Goal: Information Seeking & Learning: Compare options

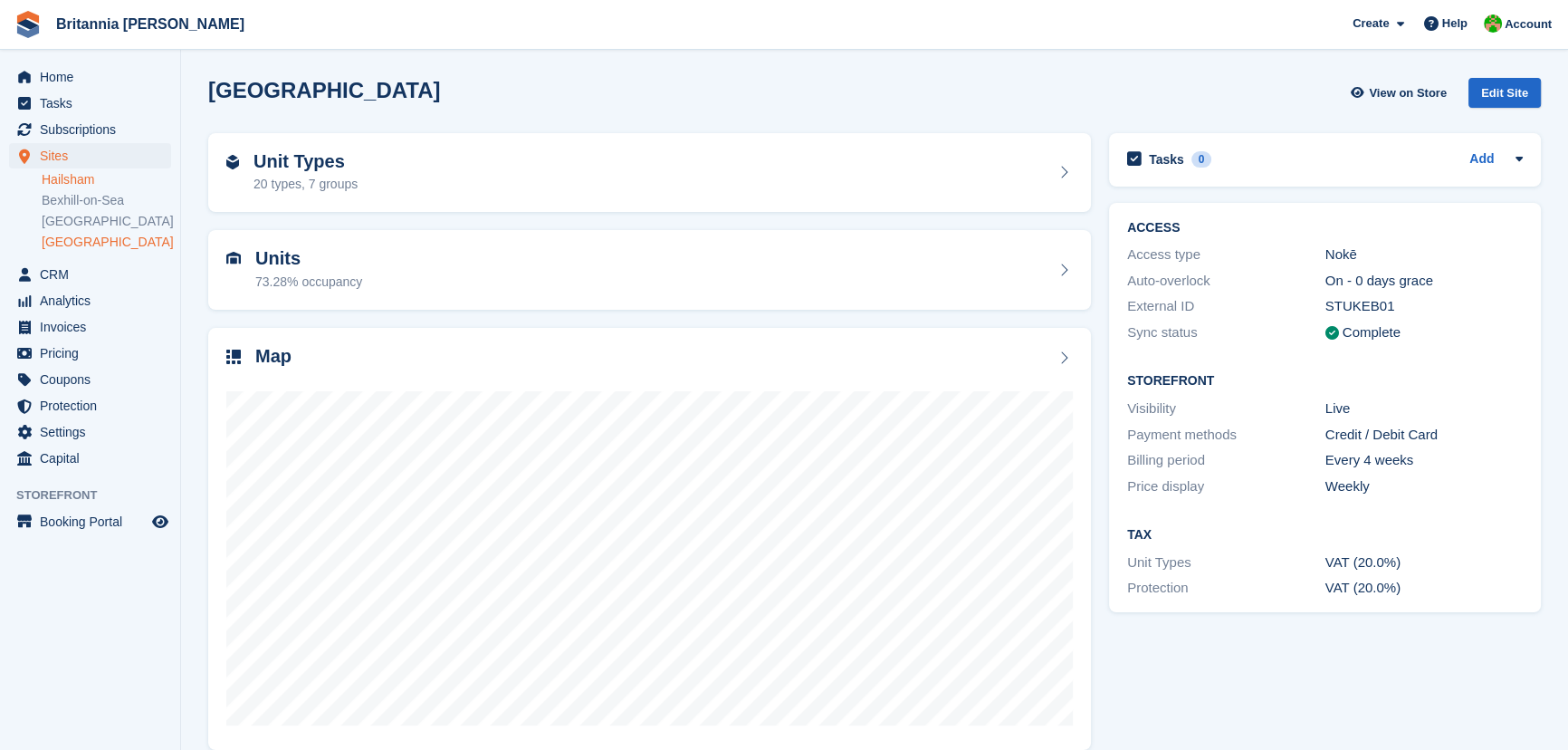
click at [77, 182] on link "Hailsham" at bounding box center [106, 180] width 130 height 18
click at [308, 194] on div "Unit Types 15 types, 7 groups" at bounding box center [650, 173] width 883 height 80
click at [318, 188] on div "15 types, 7 groups" at bounding box center [305, 184] width 104 height 19
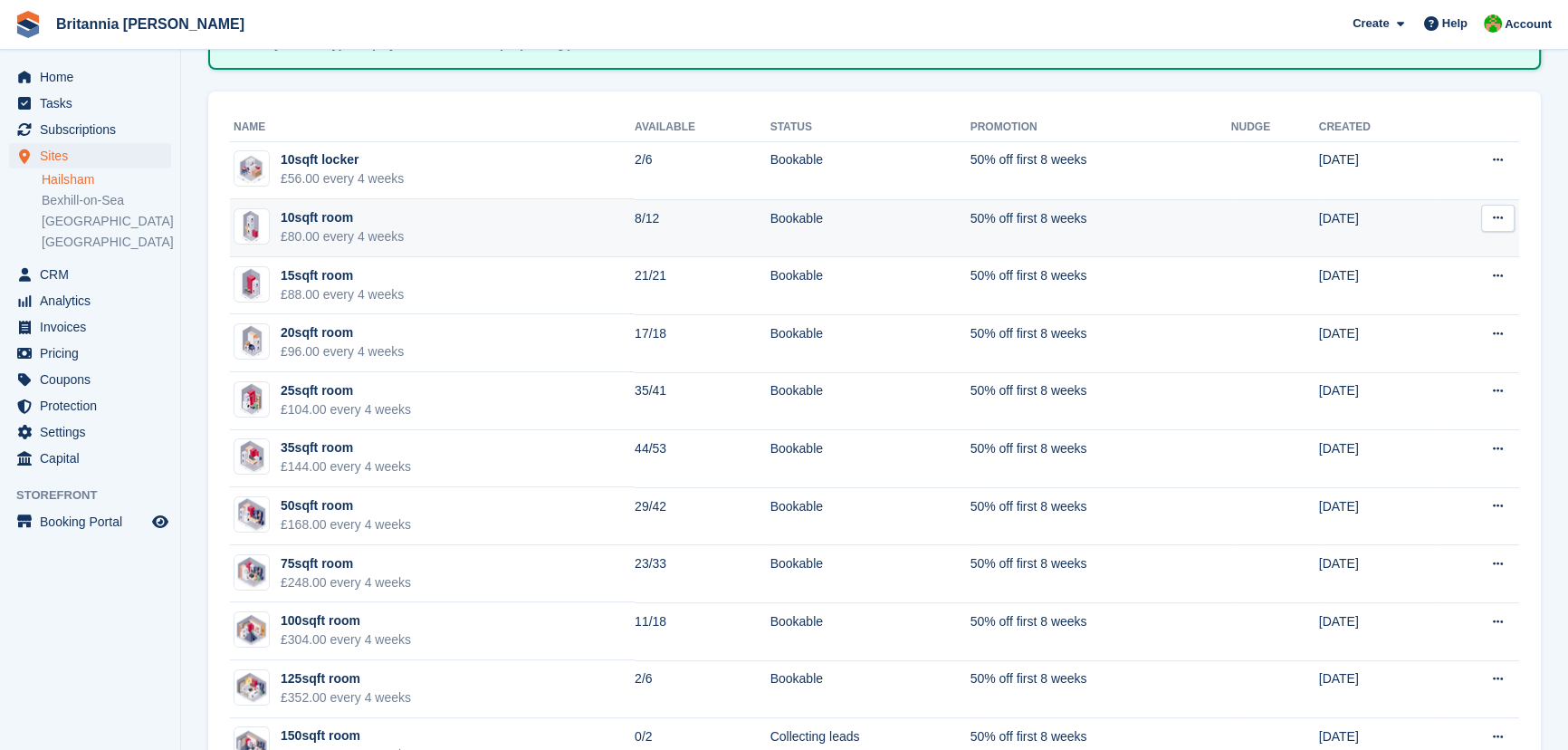
scroll to position [246, 0]
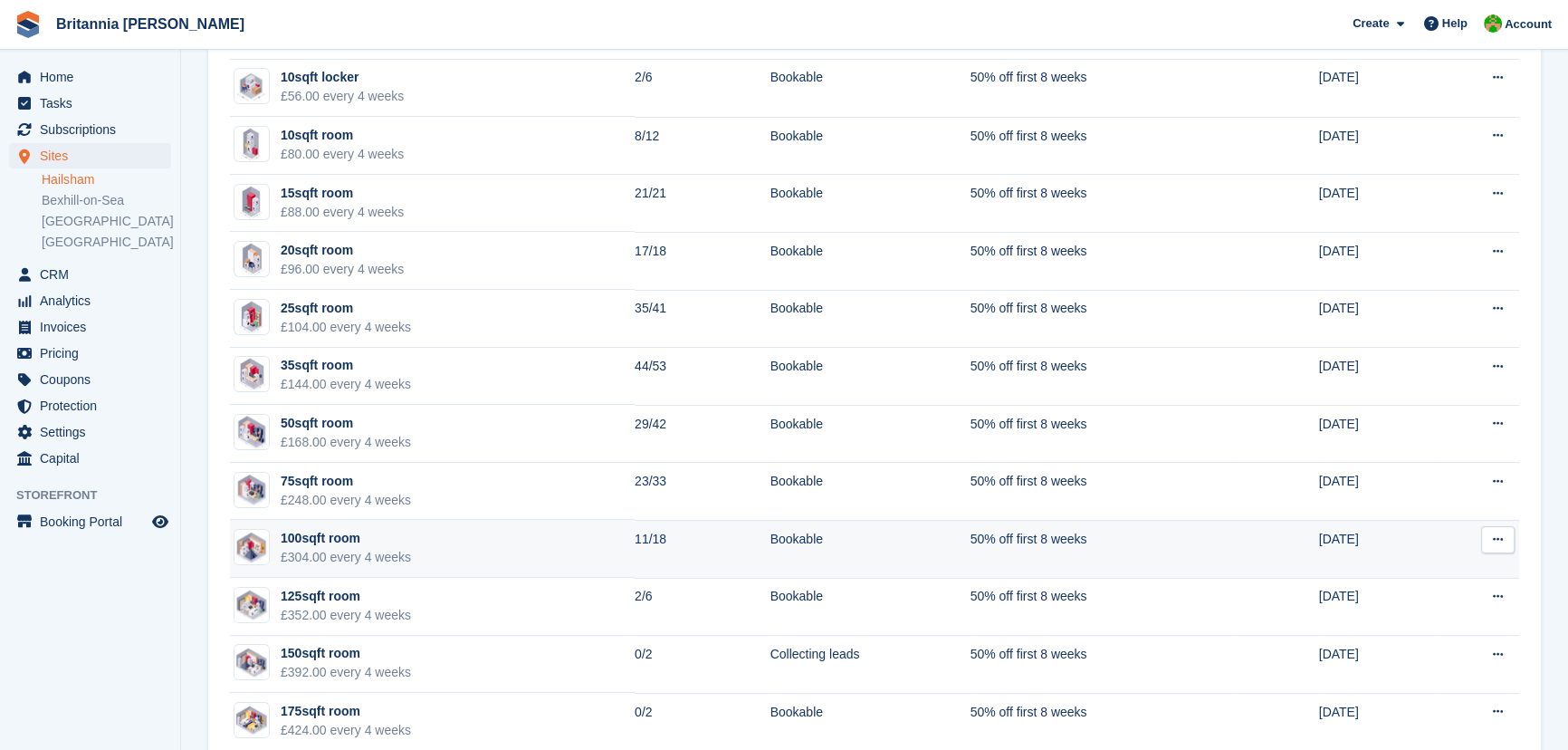
click at [346, 534] on div "100sqft room" at bounding box center [345, 538] width 131 height 19
click at [266, 537] on img at bounding box center [251, 548] width 34 height 33
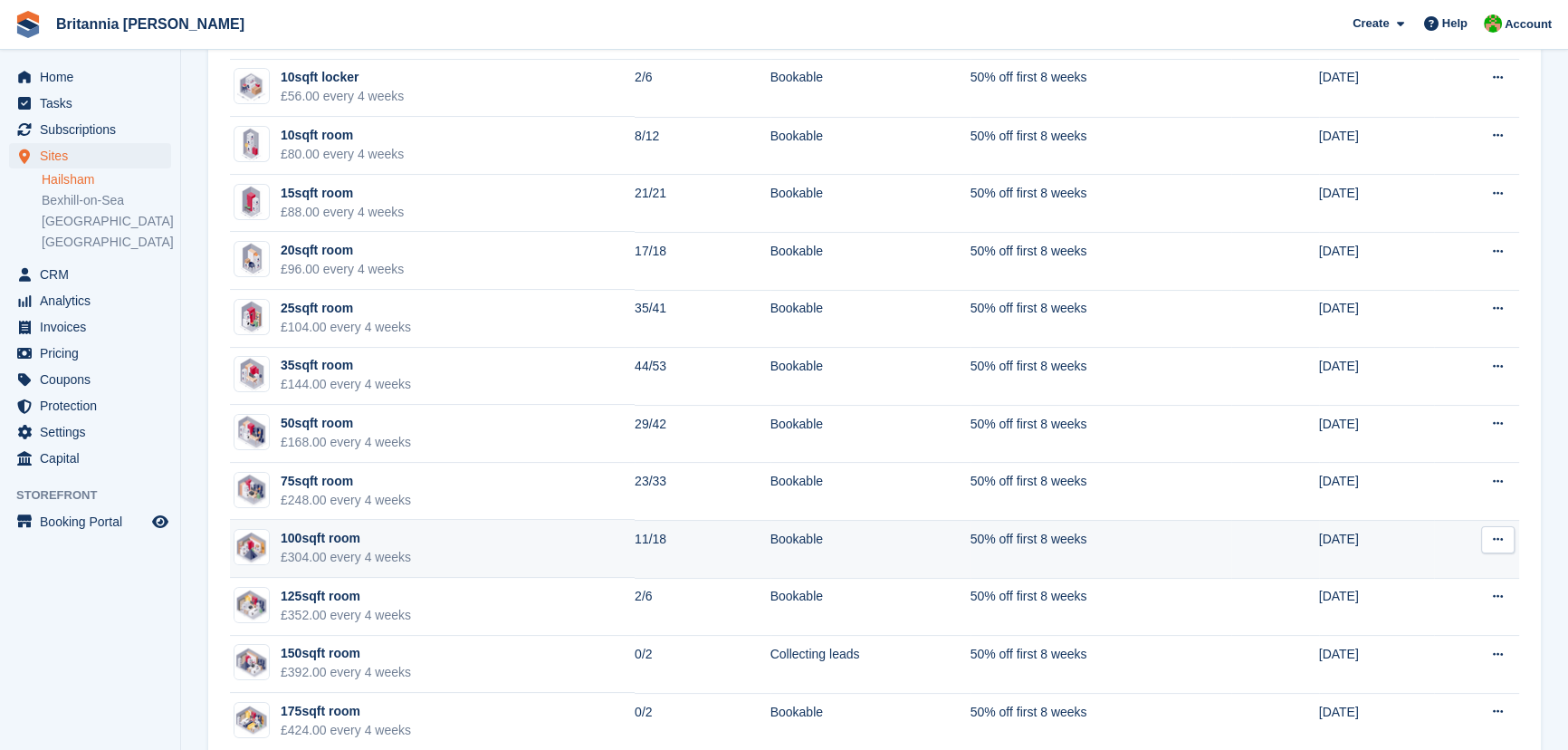
click at [266, 537] on img at bounding box center [251, 548] width 34 height 33
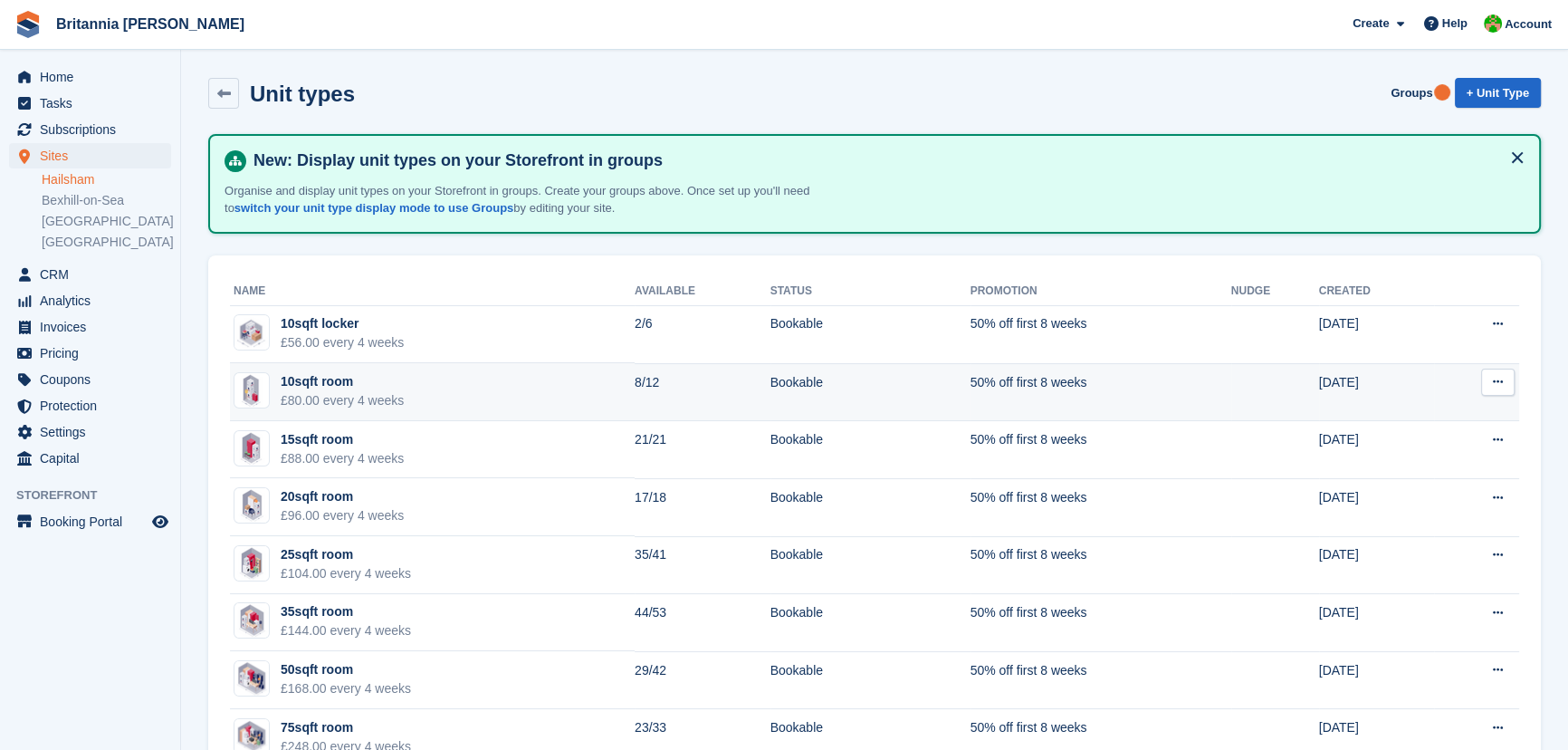
click at [351, 383] on div "10sqft room" at bounding box center [341, 381] width 123 height 19
click at [307, 386] on div "10sqft room" at bounding box center [341, 381] width 123 height 19
click at [246, 386] on img at bounding box center [252, 390] width 24 height 36
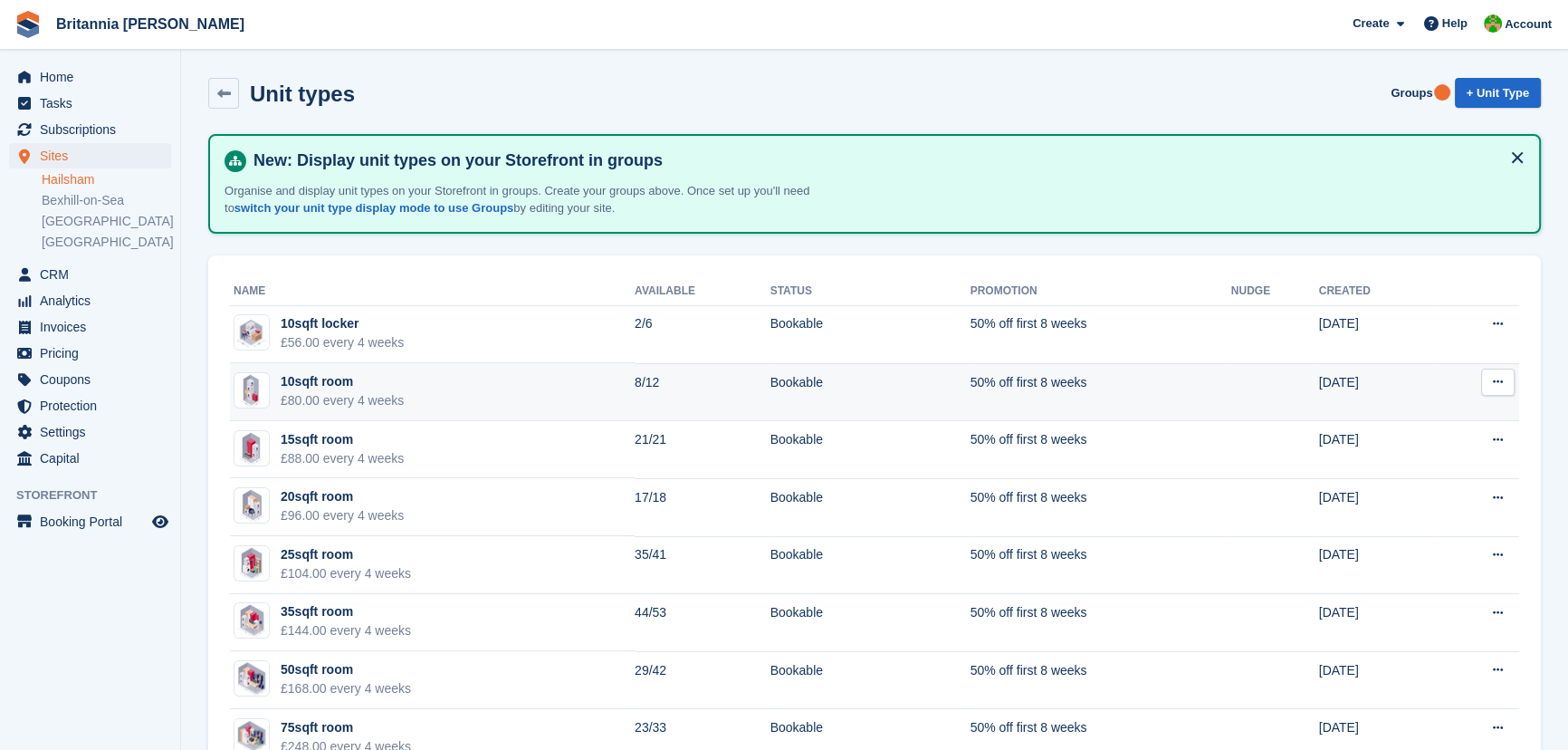
click at [246, 386] on img at bounding box center [252, 390] width 24 height 36
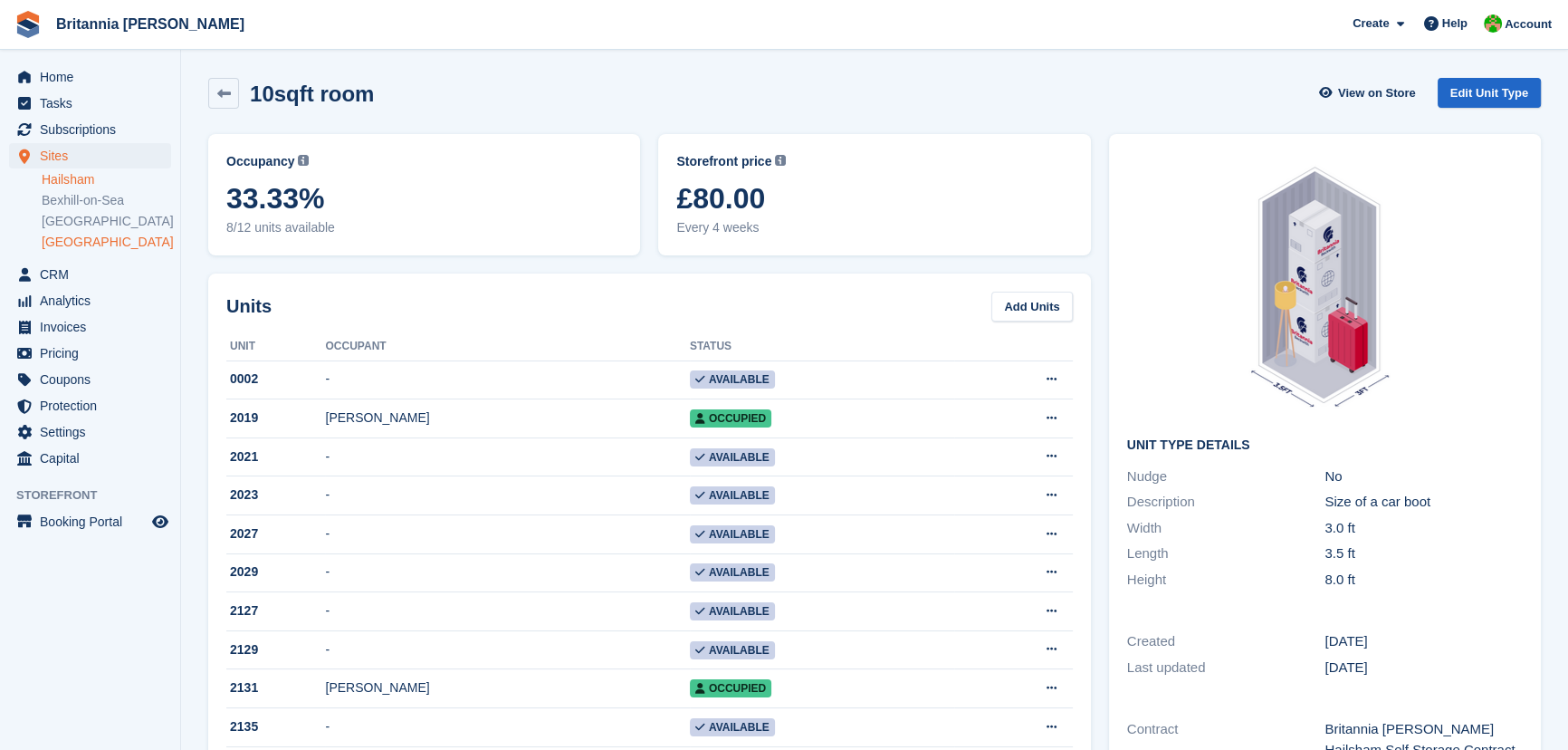
click at [41, 244] on link "[GEOGRAPHIC_DATA]" at bounding box center [106, 242] width 130 height 18
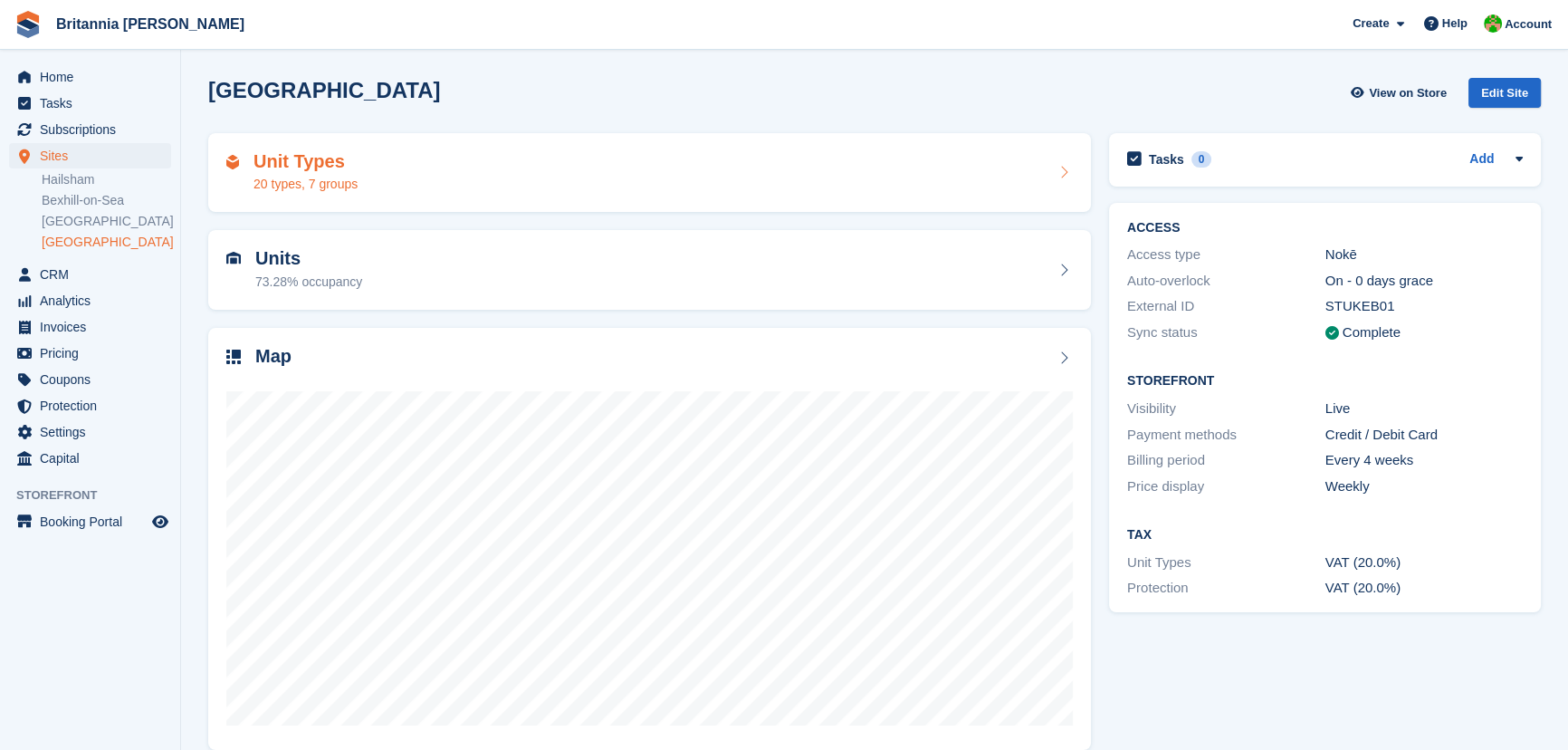
click at [274, 190] on div "20 types, 7 groups" at bounding box center [305, 184] width 104 height 19
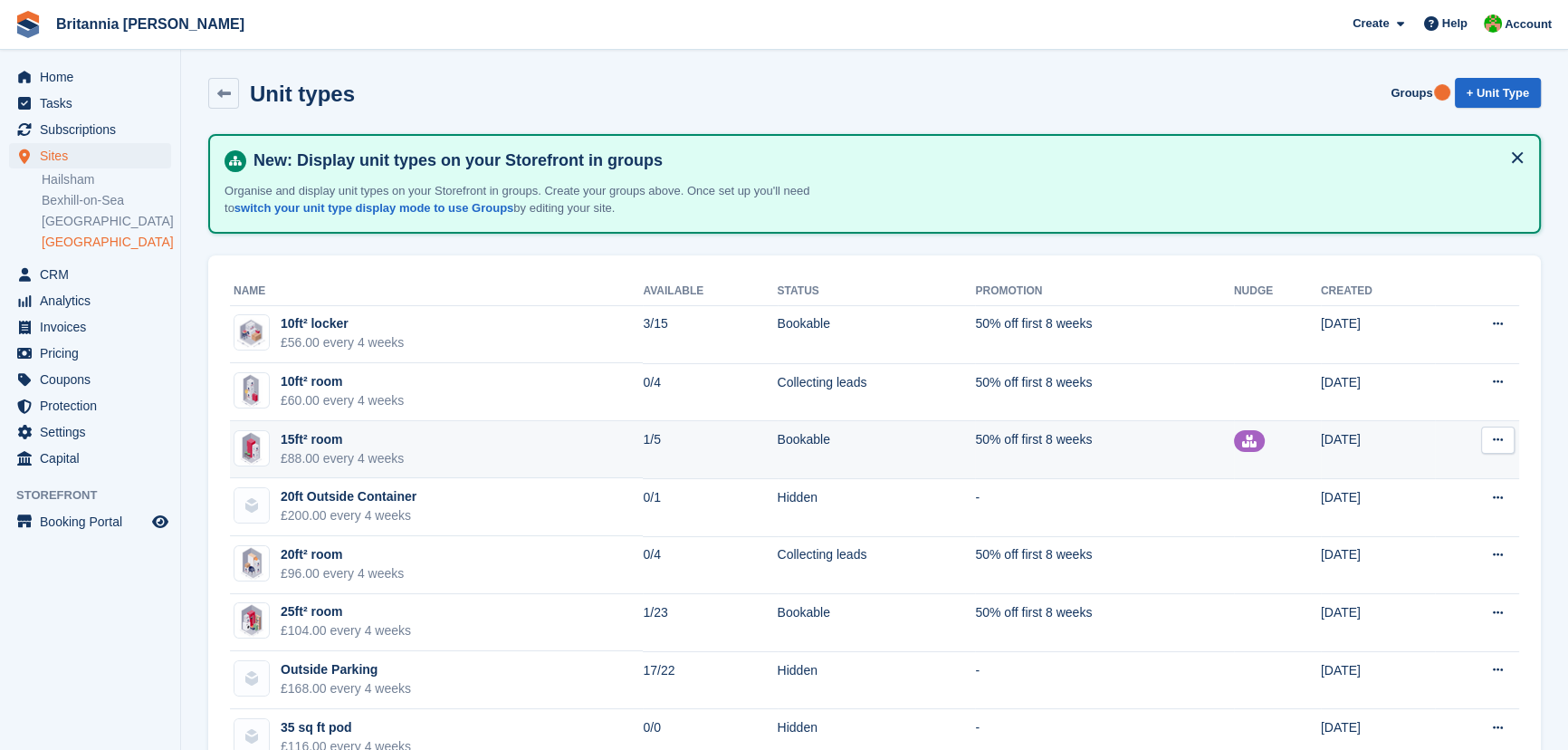
scroll to position [81, 0]
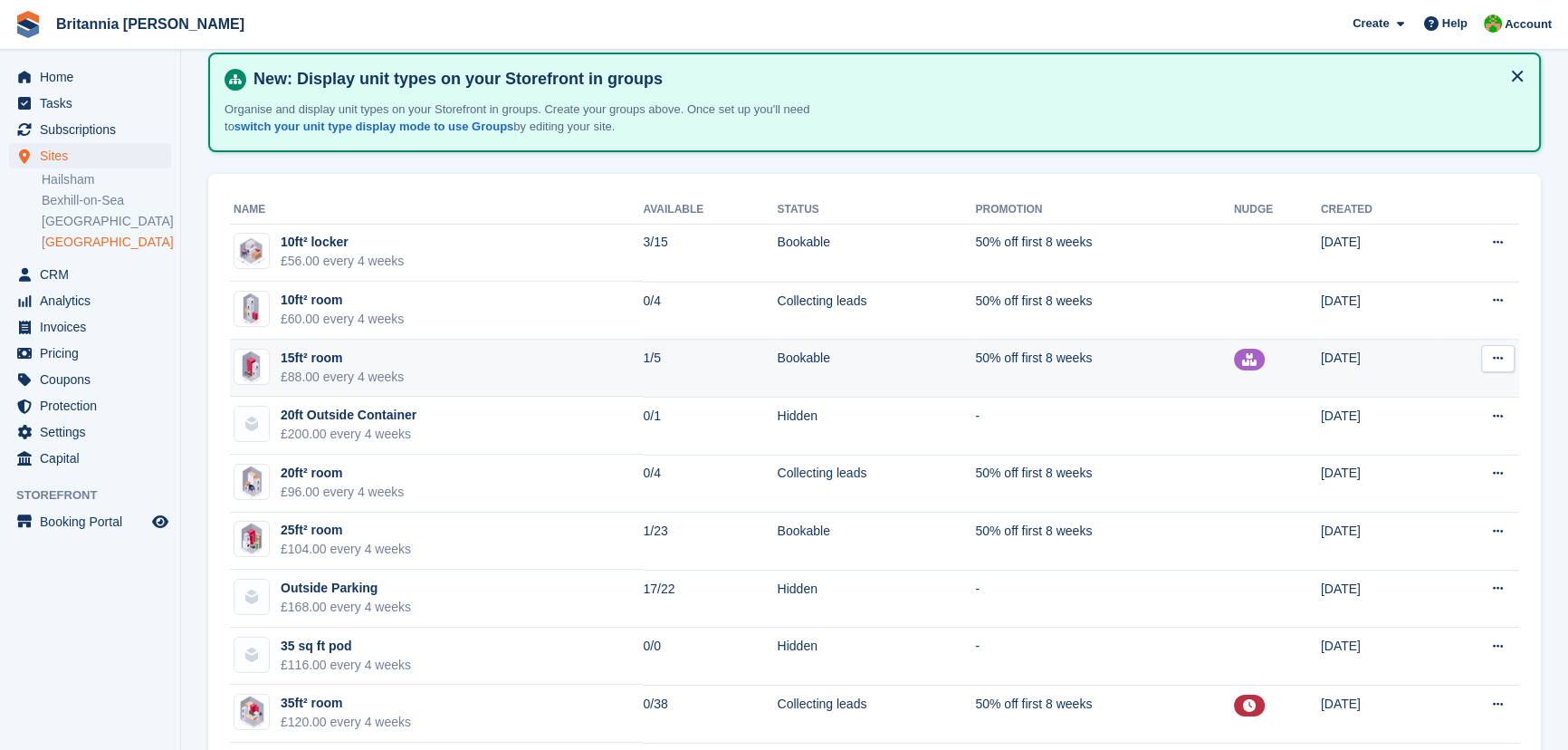
click at [384, 368] on div "£88.00 every 4 weeks" at bounding box center [341, 377] width 123 height 19
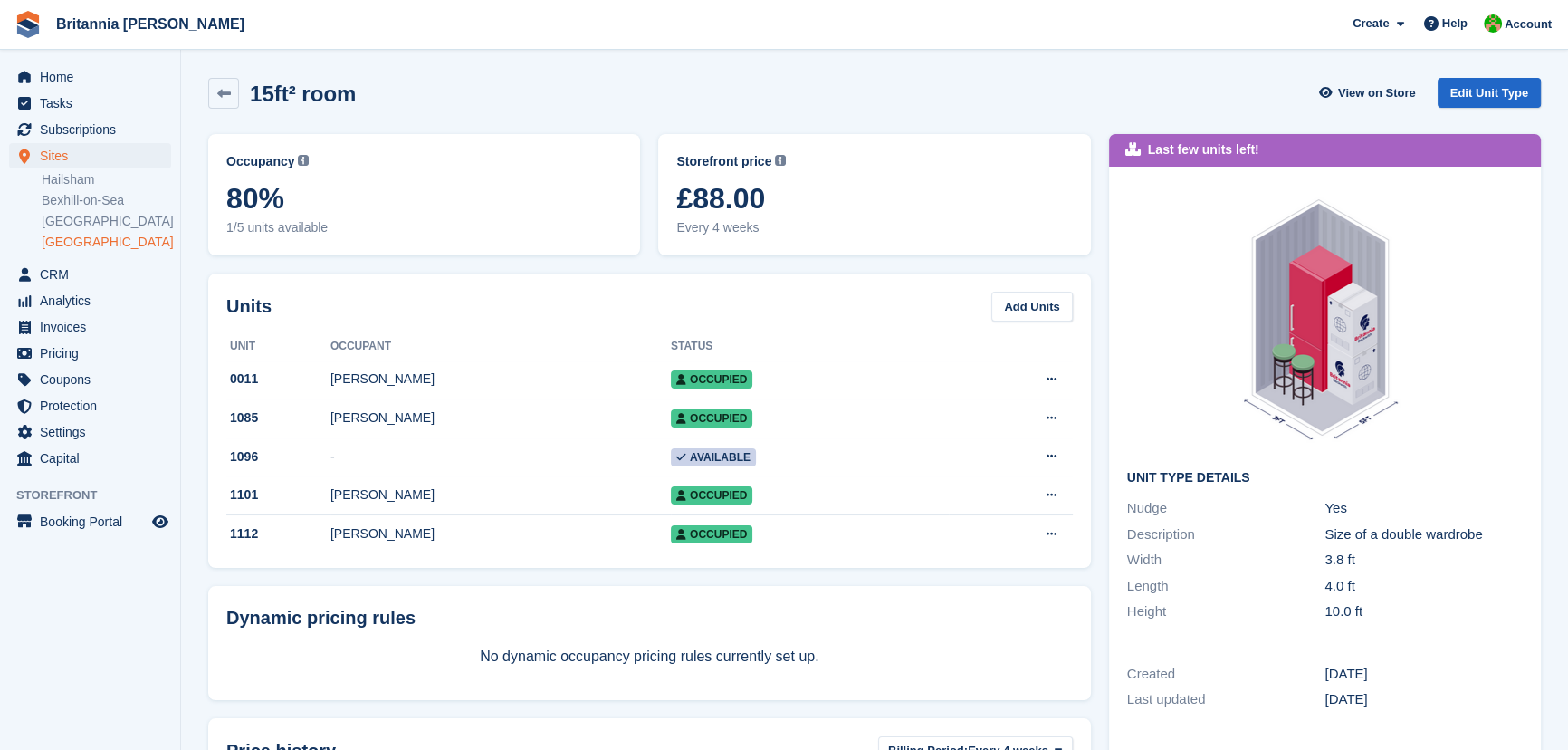
scroll to position [81, 0]
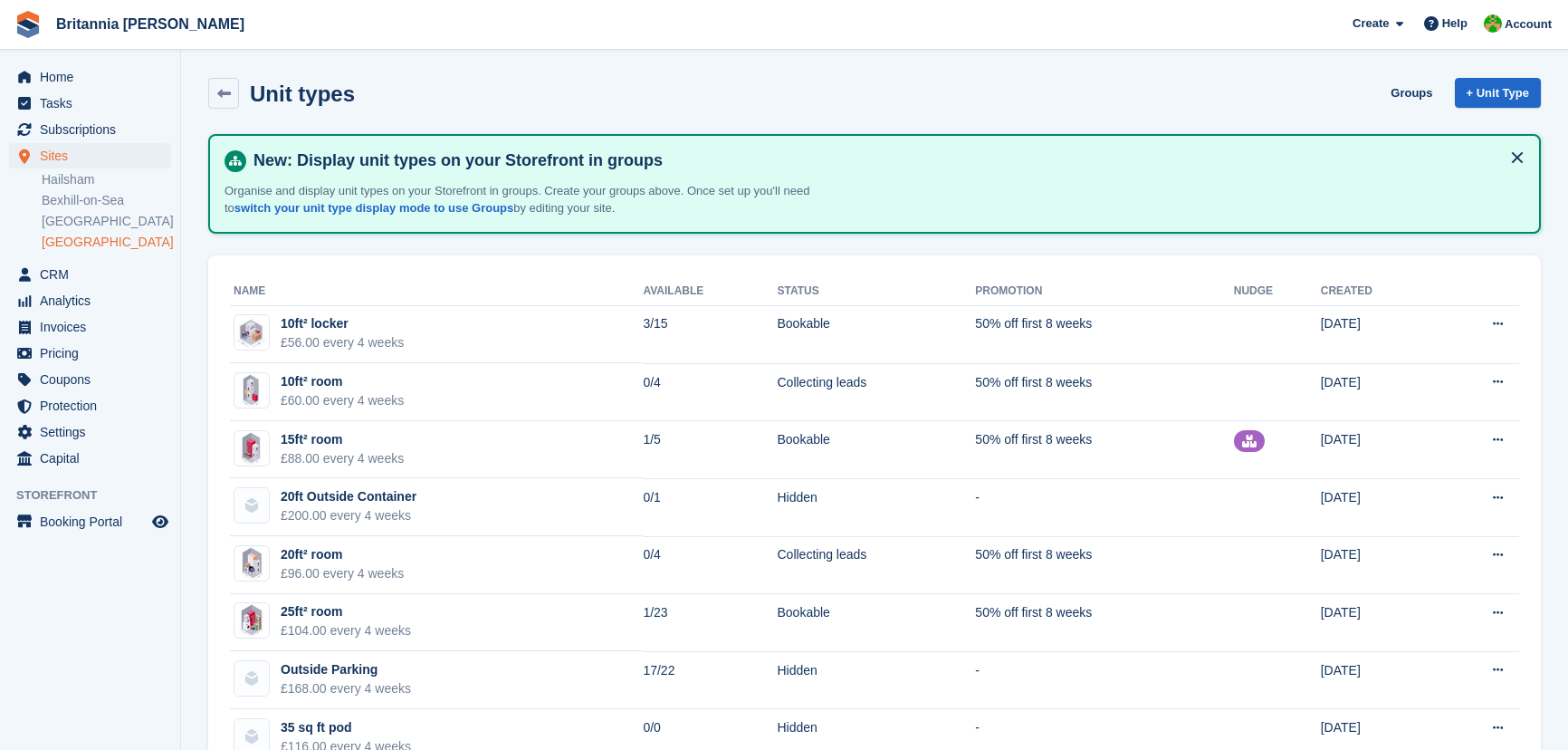
scroll to position [81, 0]
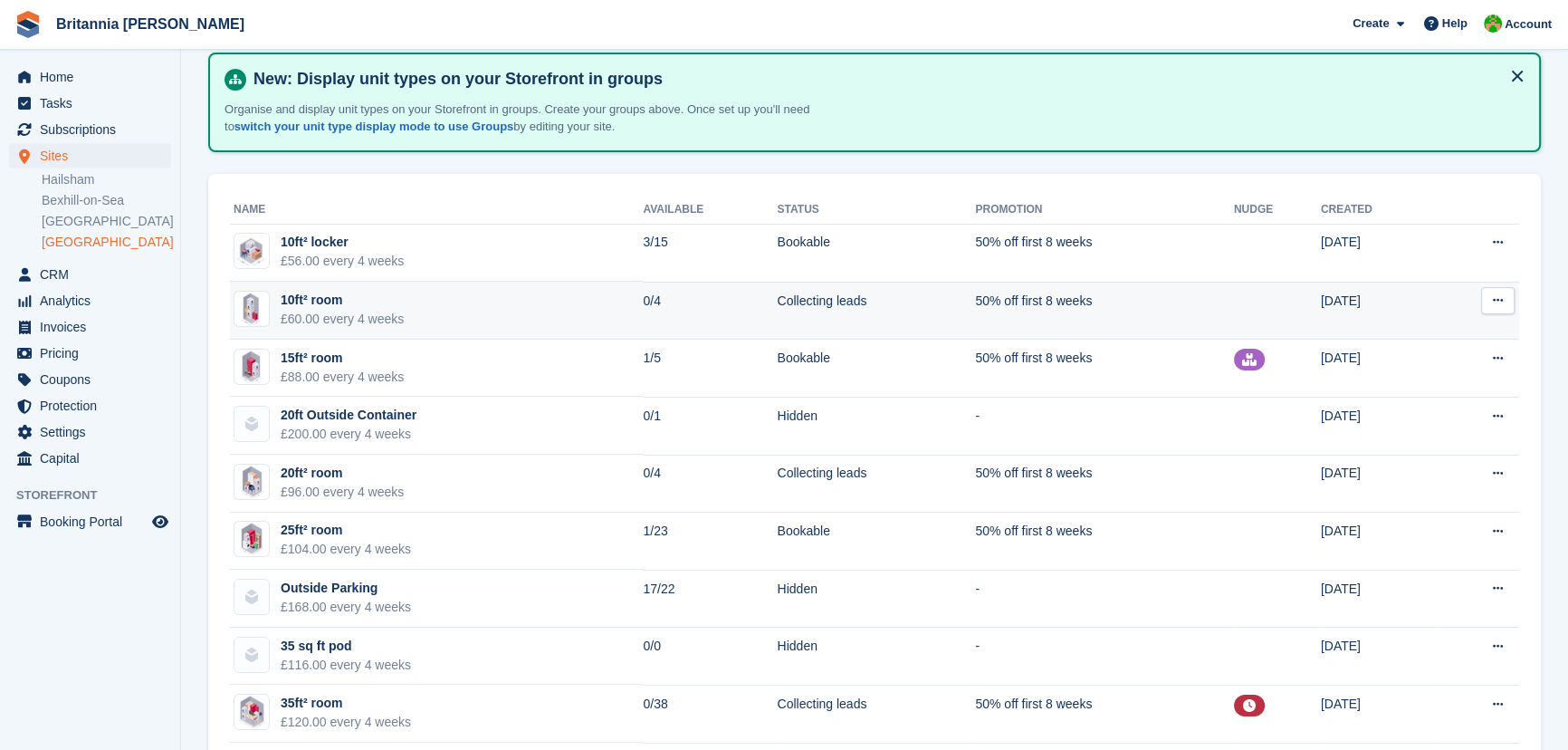
click at [290, 302] on div "10ft² room" at bounding box center [341, 299] width 123 height 19
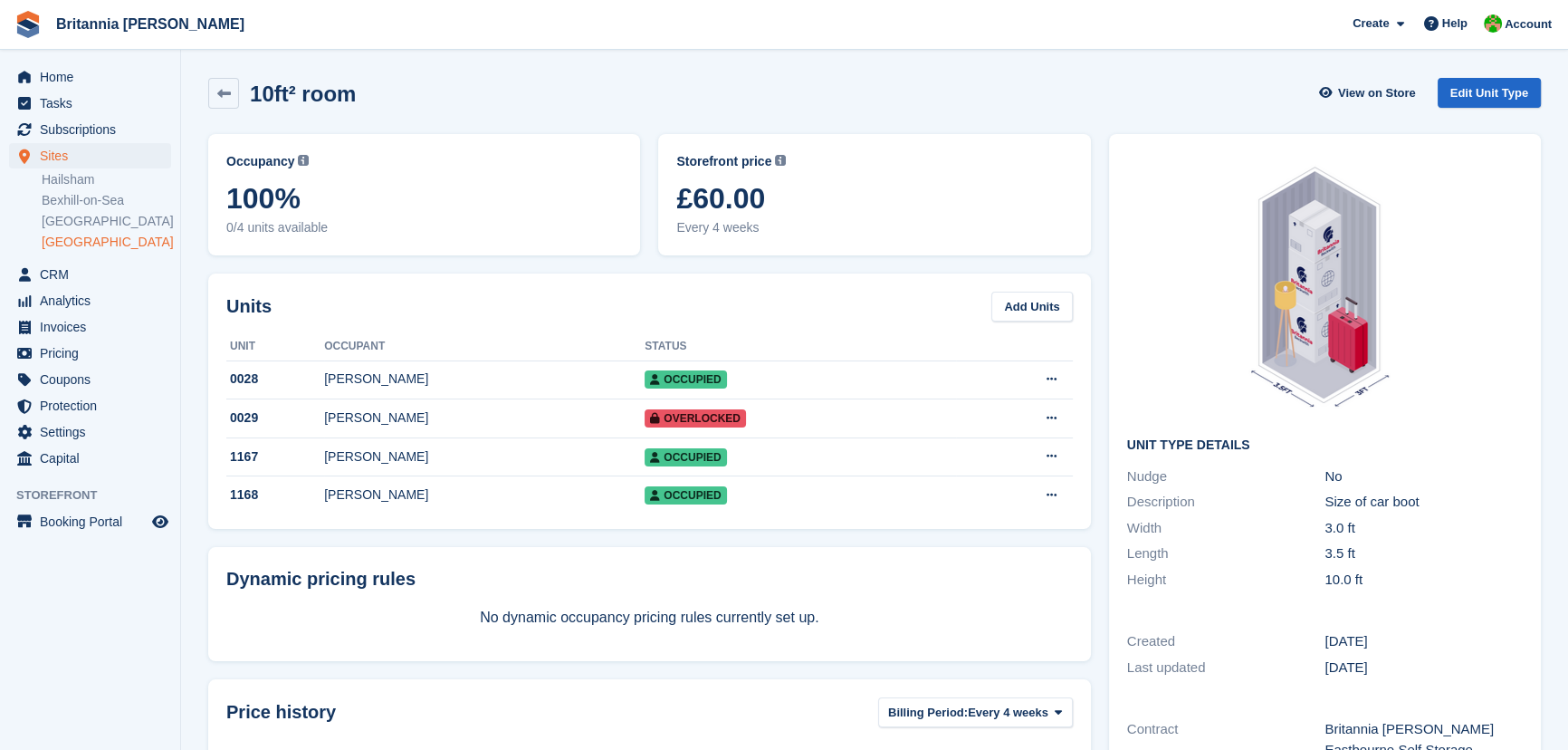
click at [1318, 409] on img at bounding box center [1325, 288] width 176 height 272
click at [1306, 394] on img at bounding box center [1325, 288] width 176 height 272
click at [68, 214] on link "[GEOGRAPHIC_DATA]" at bounding box center [106, 222] width 130 height 18
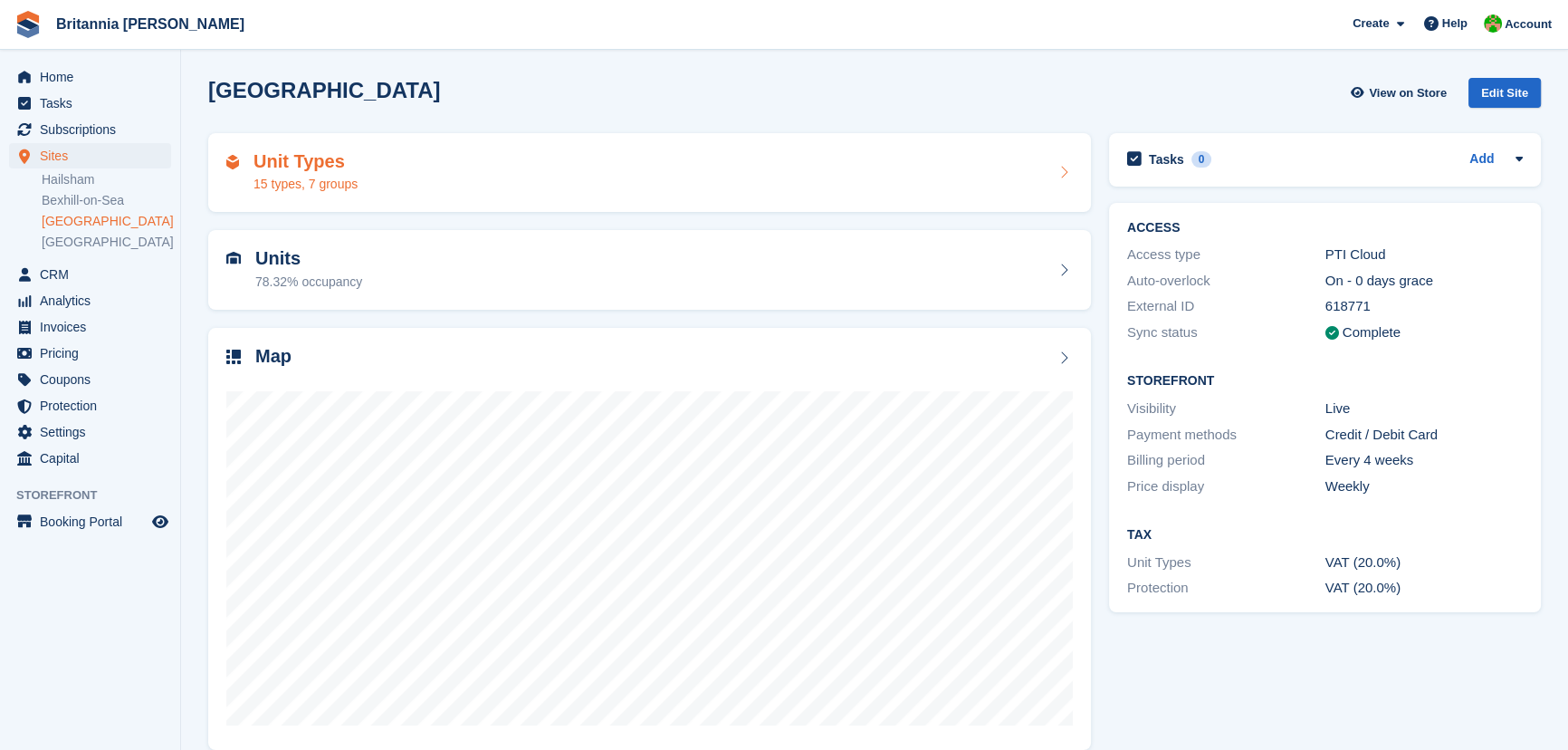
click at [380, 162] on div "Unit Types 15 types, 7 groups" at bounding box center [650, 173] width 847 height 43
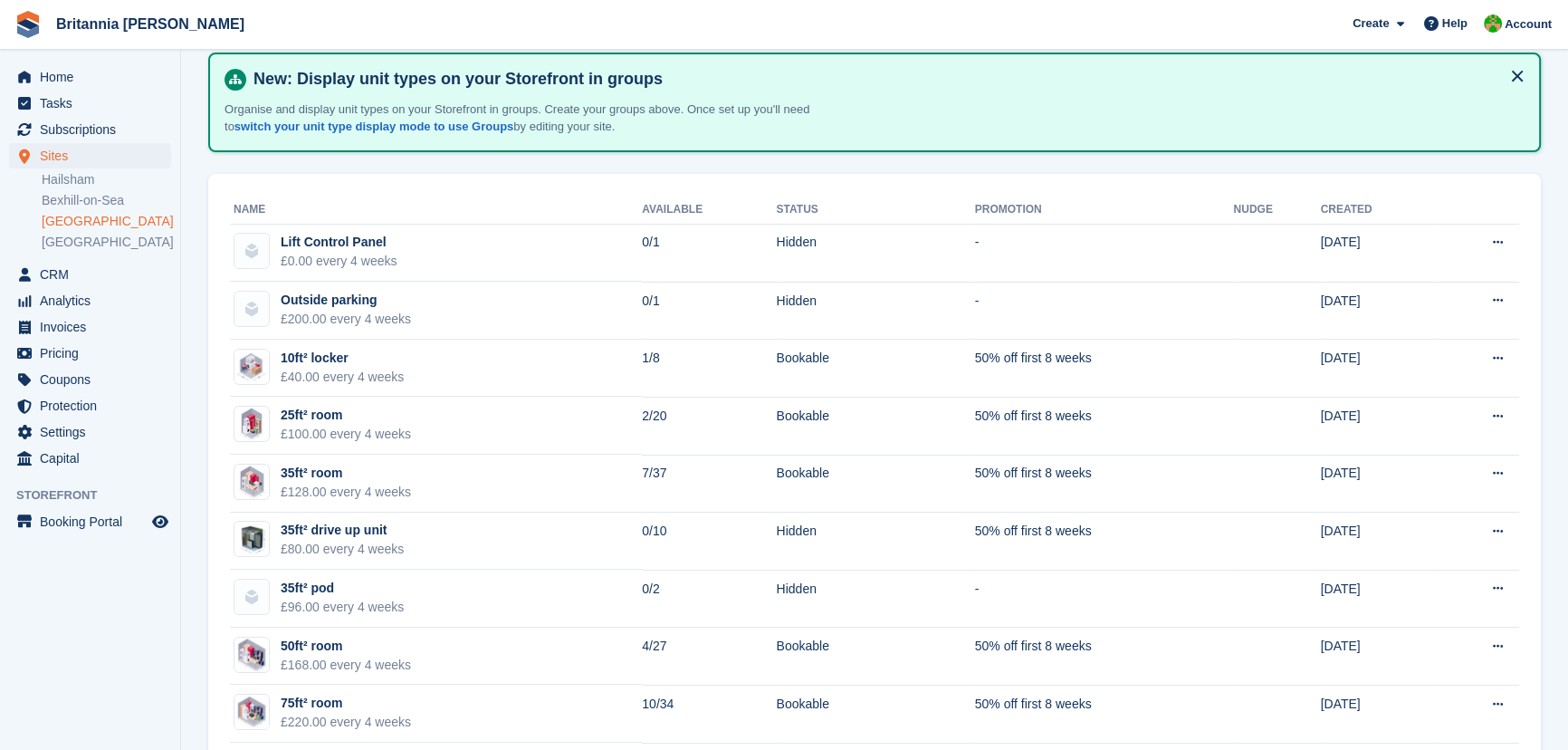
scroll to position [164, 0]
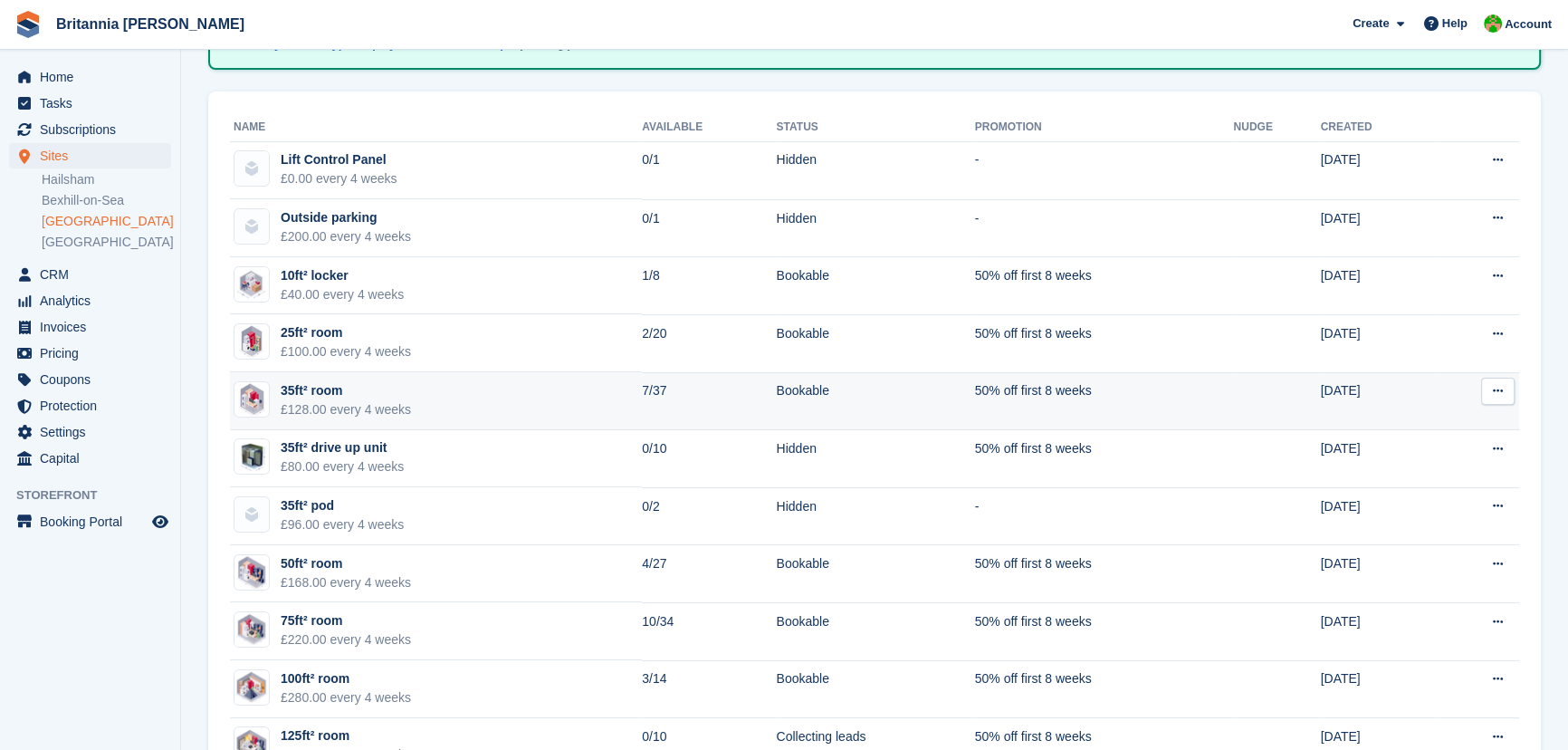
click at [402, 387] on div "35ft² room" at bounding box center [345, 390] width 131 height 19
